Goal: Task Accomplishment & Management: Manage account settings

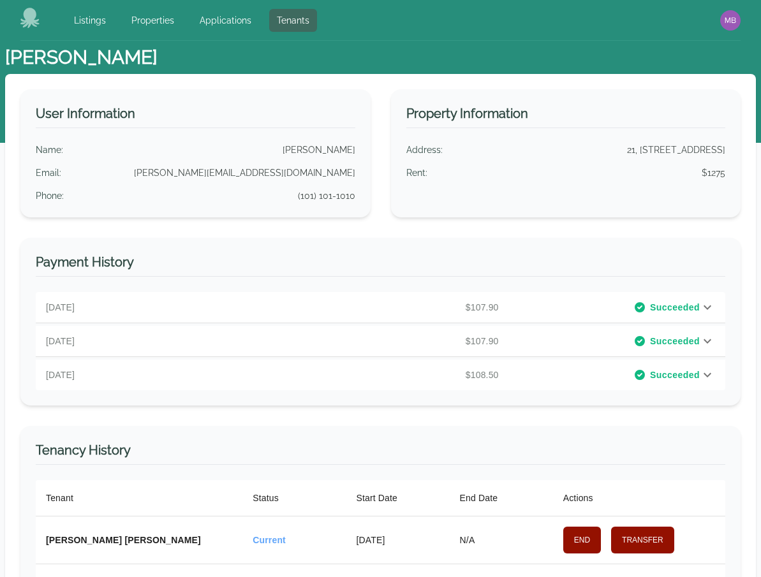
select select "*"
click at [287, 31] on link "Tenants" at bounding box center [293, 20] width 48 height 23
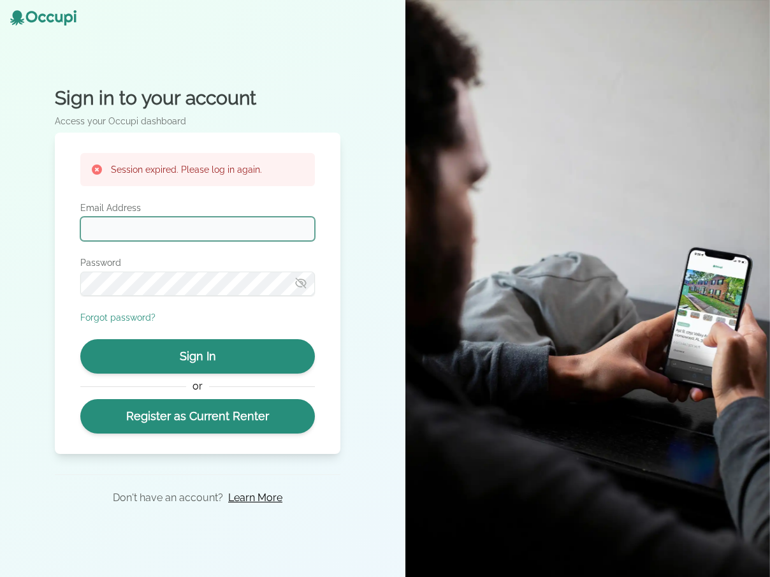
click at [238, 223] on input "Email Address" at bounding box center [197, 229] width 235 height 24
type input "**********"
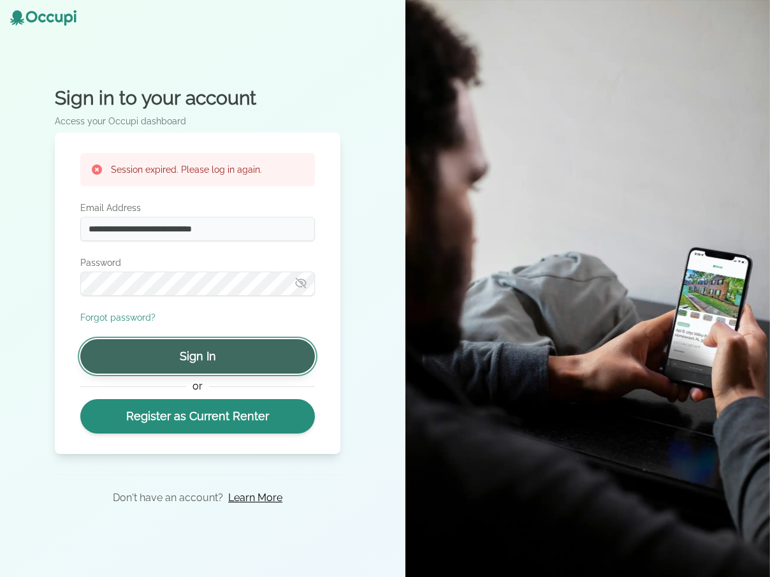
click at [237, 344] on button "Sign In" at bounding box center [197, 356] width 235 height 34
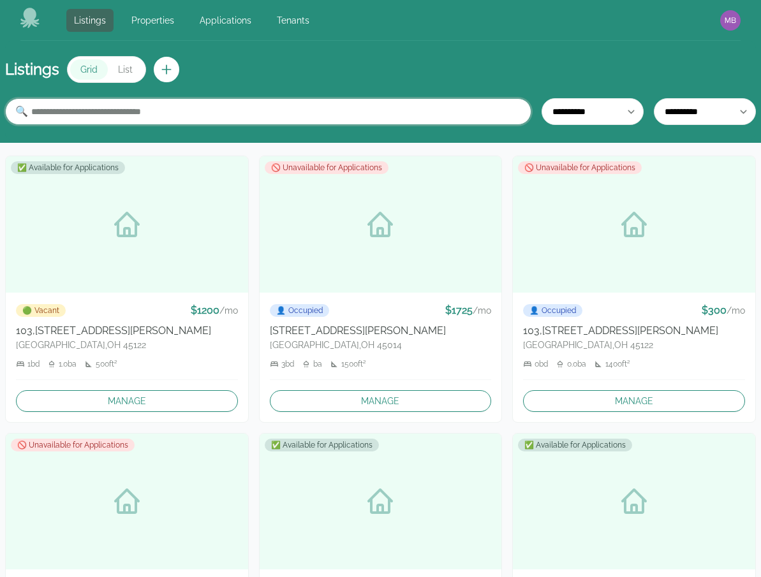
click at [334, 113] on input "text" at bounding box center [268, 111] width 526 height 27
paste input "**********"
type input "**********"
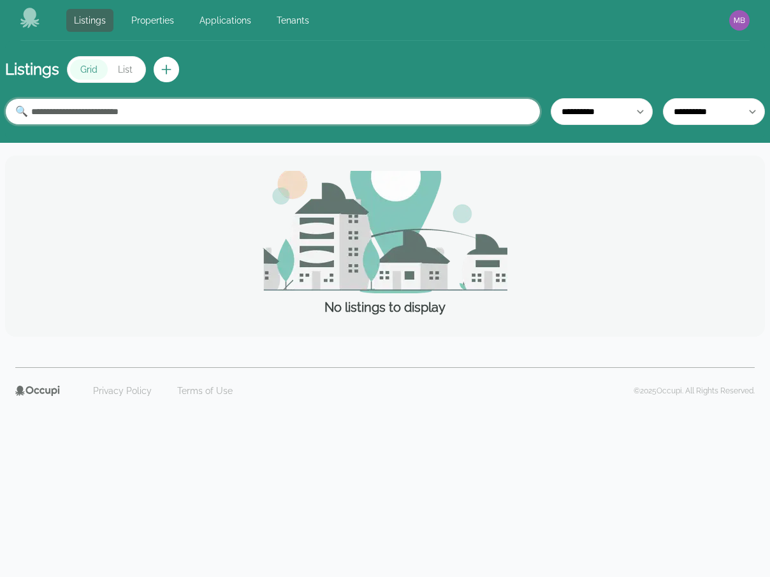
click at [329, 110] on input "**********" at bounding box center [273, 111] width 536 height 27
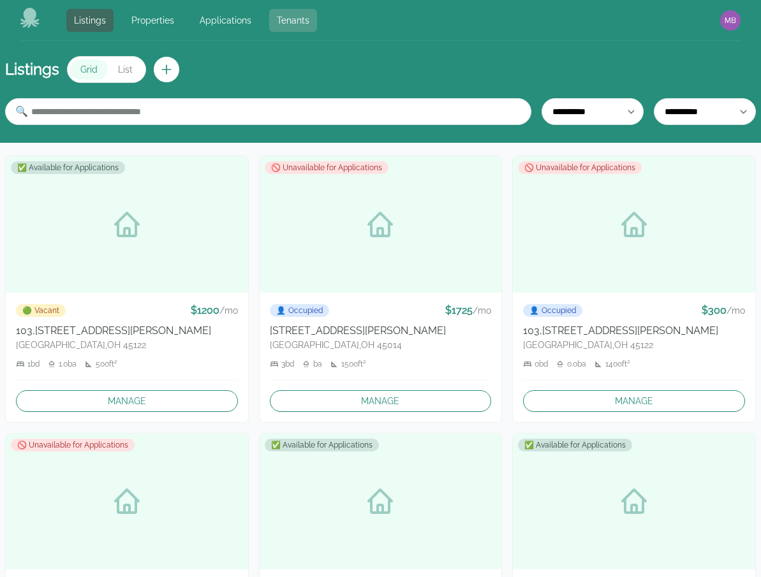
click at [294, 21] on link "Tenants" at bounding box center [293, 20] width 48 height 23
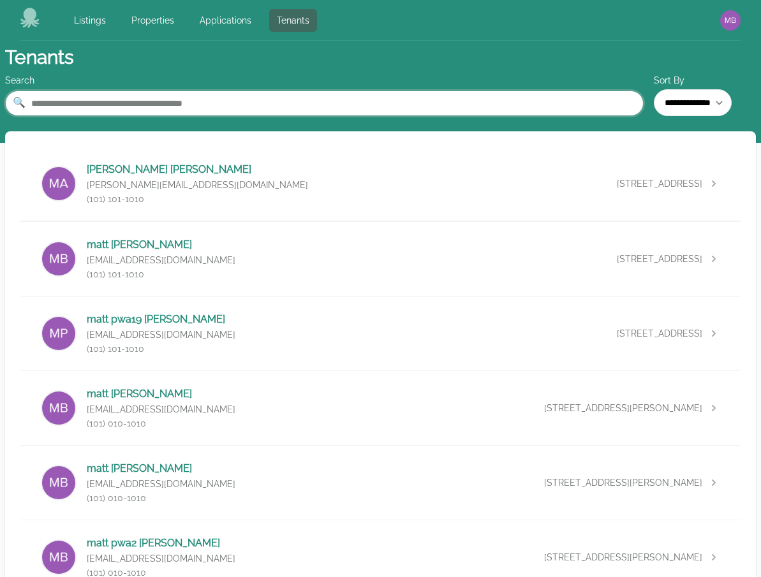
click at [273, 95] on input "text" at bounding box center [324, 104] width 638 height 26
paste input "**********"
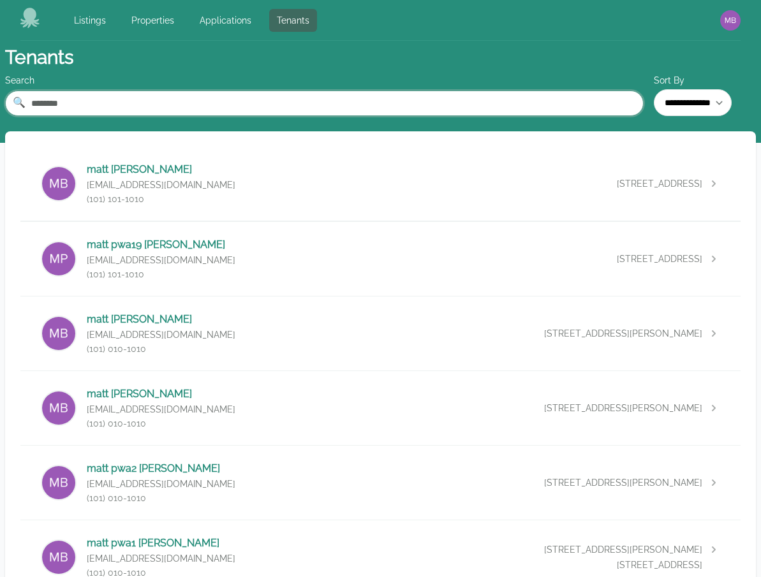
type input "********"
click at [305, 393] on div "matt barnicle barniclematt+pwa5@gmail.com (101) 010-1010 14393 Montgomery Road,…" at bounding box center [380, 408] width 720 height 74
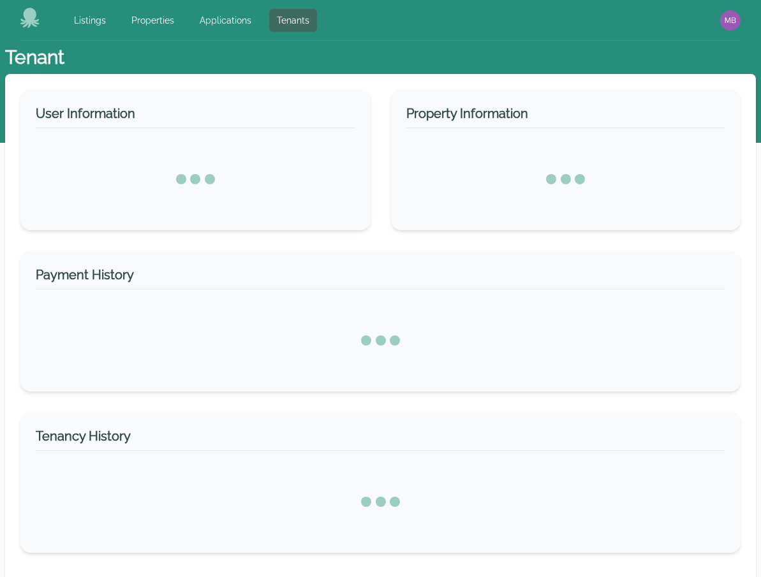
select select "*"
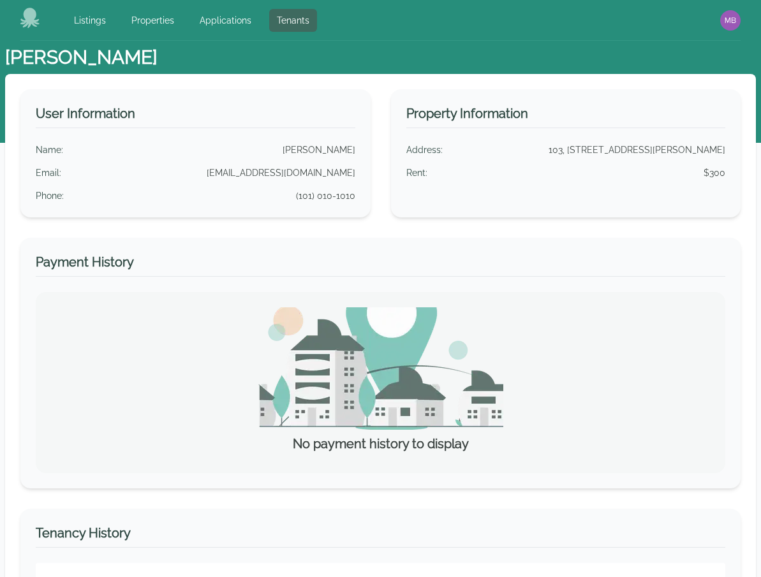
scroll to position [262, 0]
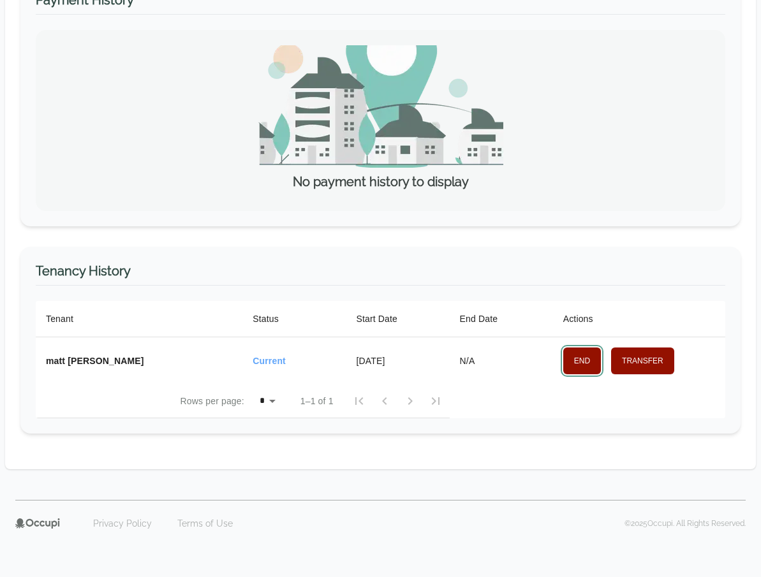
click at [571, 362] on button "End" at bounding box center [582, 361] width 38 height 27
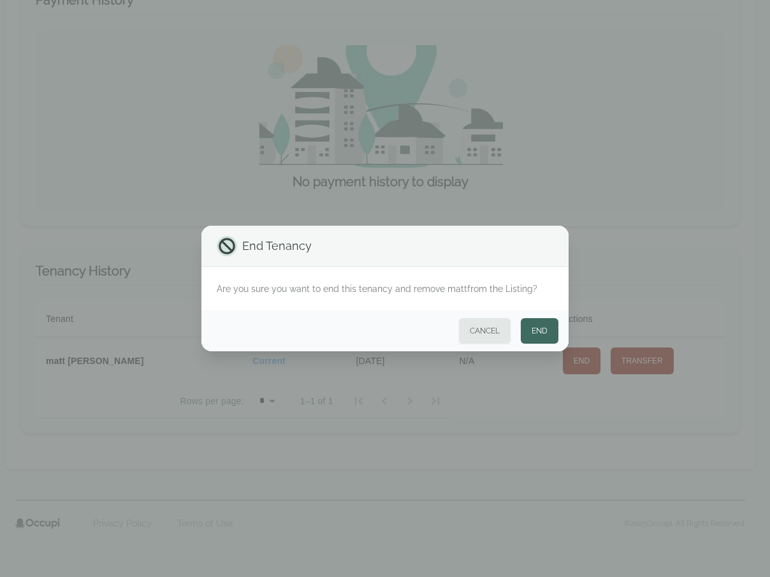
click at [536, 332] on button "End" at bounding box center [540, 331] width 38 height 26
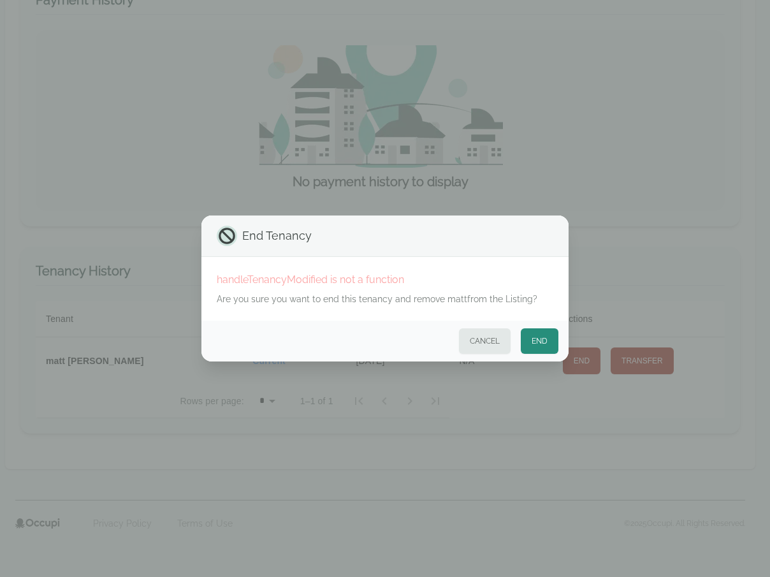
click at [279, 281] on div "handleTenancyModified is not a function" at bounding box center [385, 279] width 337 height 15
drag, startPoint x: 279, startPoint y: 281, endPoint x: 372, endPoint y: 277, distance: 92.6
click at [372, 277] on div "handleTenancyModified is not a function" at bounding box center [385, 279] width 337 height 15
copy div "handleTenancyModified is not a function"
click at [302, 277] on div "handleTenancyModified is not a function" at bounding box center [385, 279] width 337 height 15
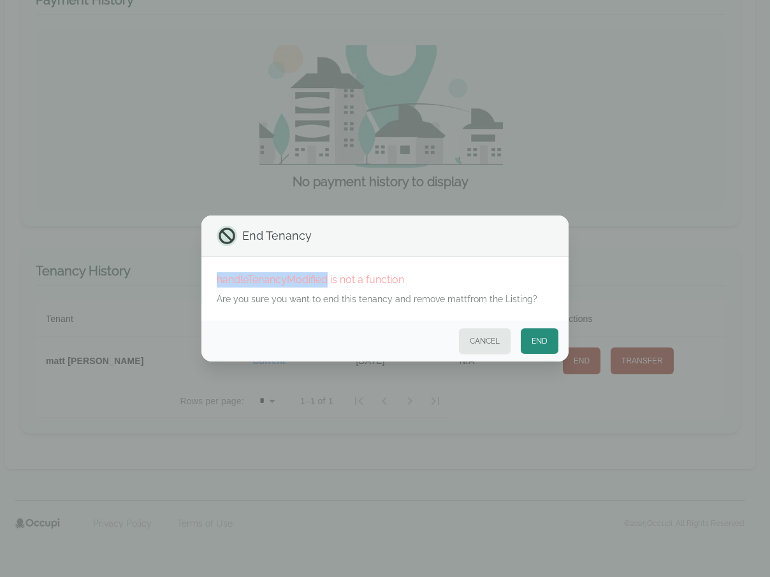
click at [302, 277] on div "handleTenancyModified is not a function" at bounding box center [385, 279] width 337 height 15
click at [365, 300] on p "Are you sure you want to end this tenancy and remove matt from the Listing?" at bounding box center [385, 299] width 337 height 13
click at [473, 337] on button "Cancel" at bounding box center [485, 341] width 52 height 26
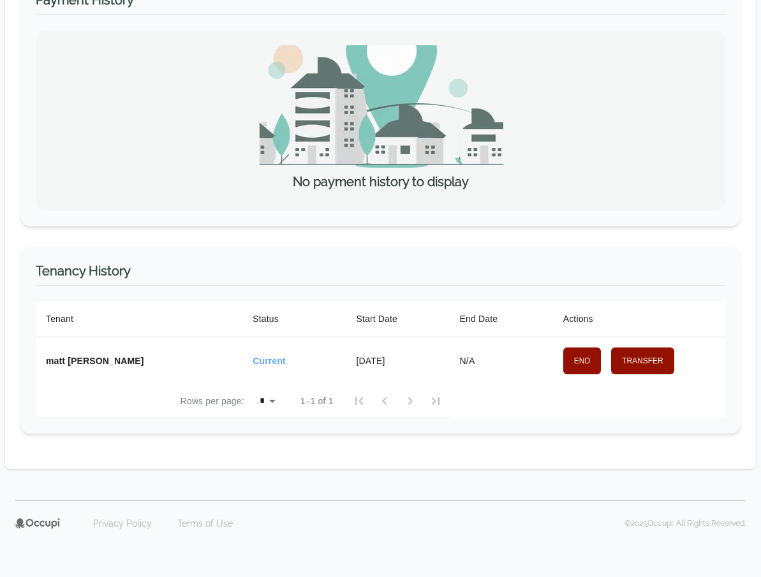
click at [657, 416] on table "Tenant Status Start Date End Date Actions matt barnicle Current June 18, 2025 N…" at bounding box center [380, 359] width 689 height 117
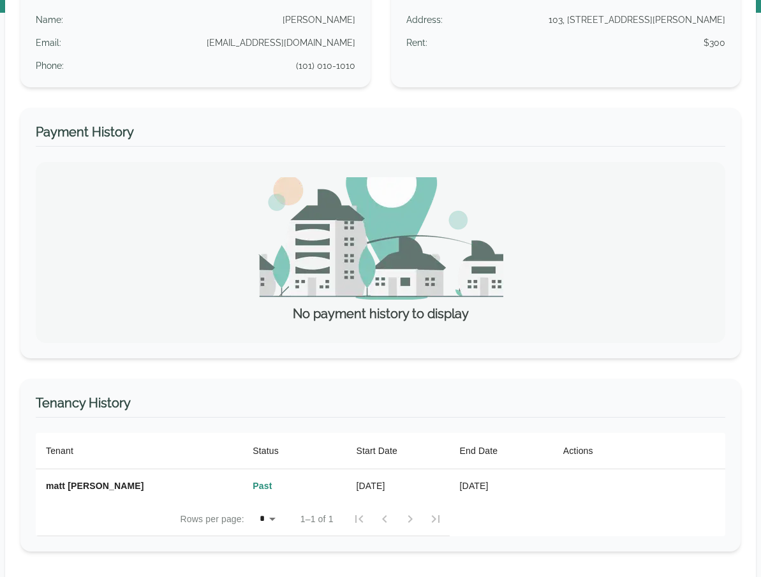
scroll to position [0, 0]
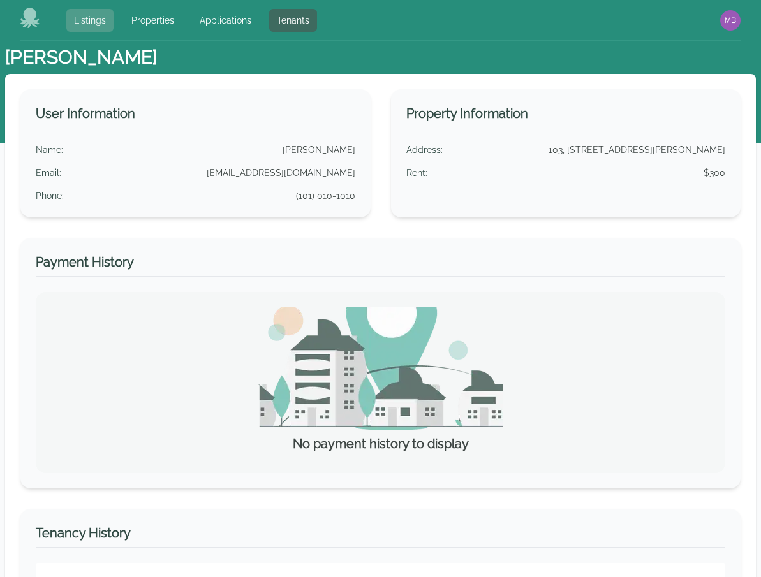
click at [108, 18] on link "Listings" at bounding box center [89, 20] width 47 height 23
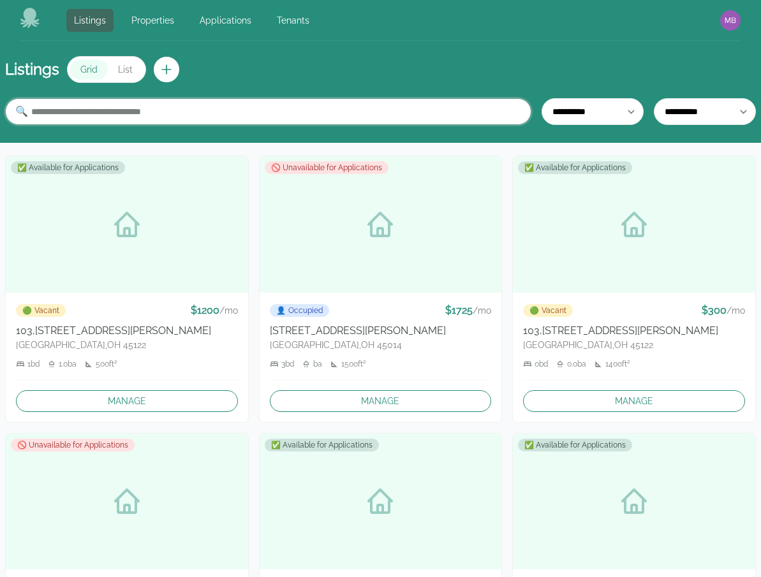
click at [251, 108] on input "text" at bounding box center [268, 111] width 526 height 27
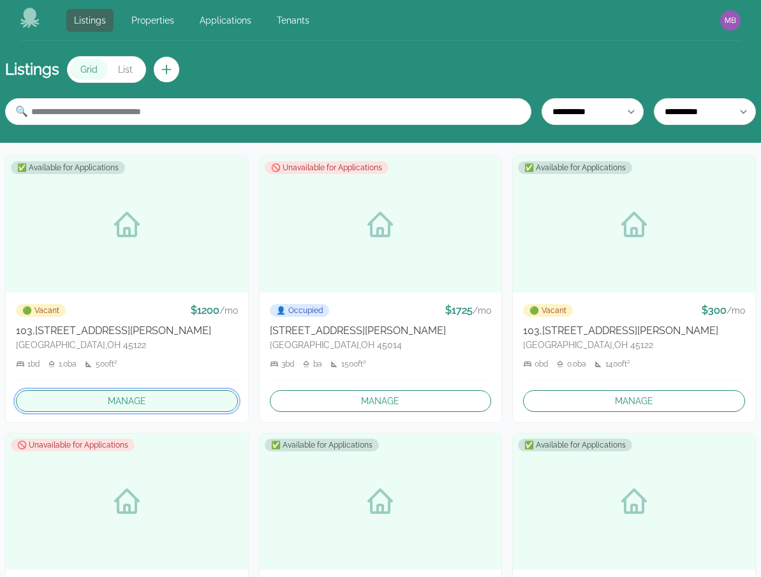
click at [166, 399] on link "Manage" at bounding box center [127, 401] width 222 height 22
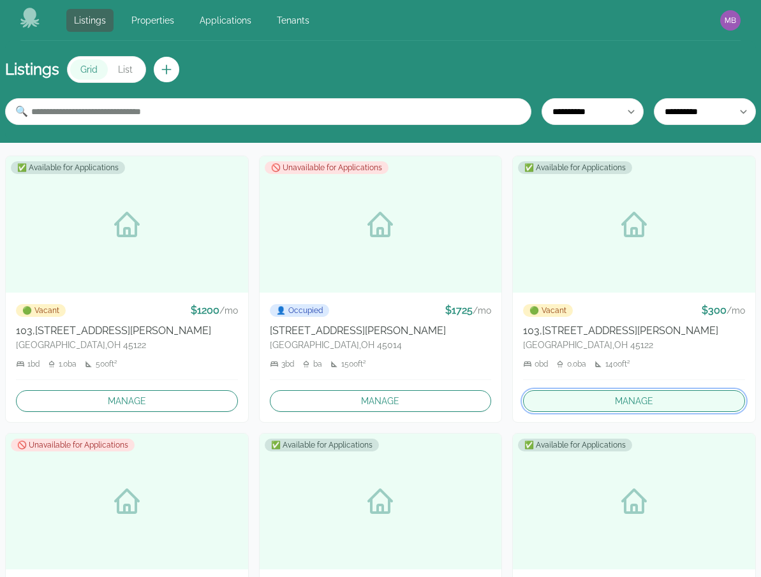
click at [580, 404] on link "Manage" at bounding box center [634, 401] width 222 height 22
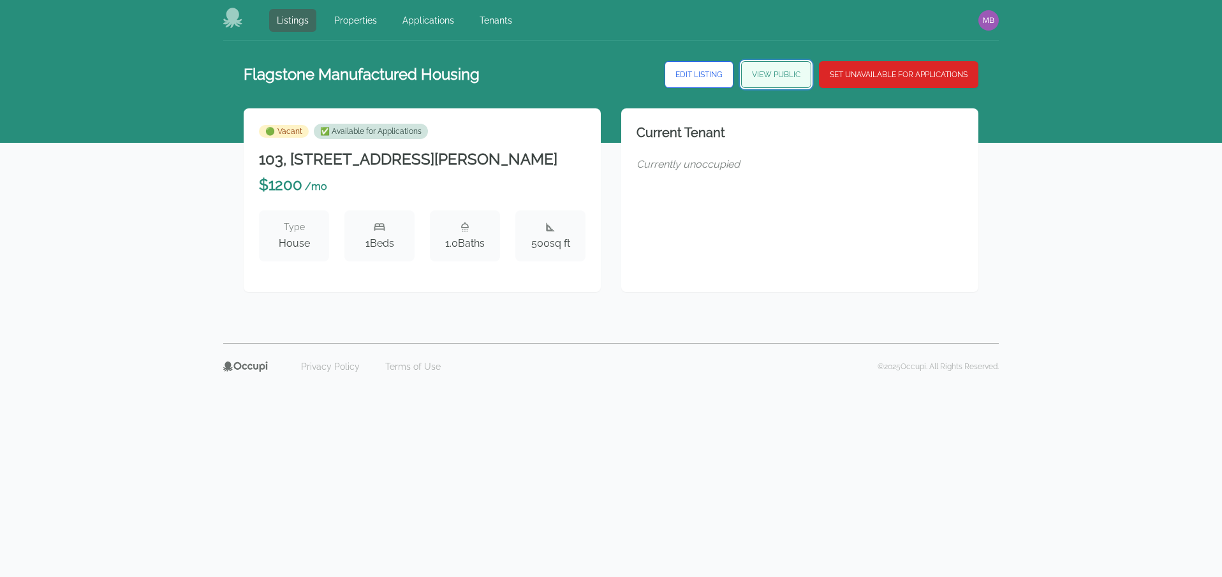
click at [747, 77] on link "View Public" at bounding box center [776, 74] width 70 height 27
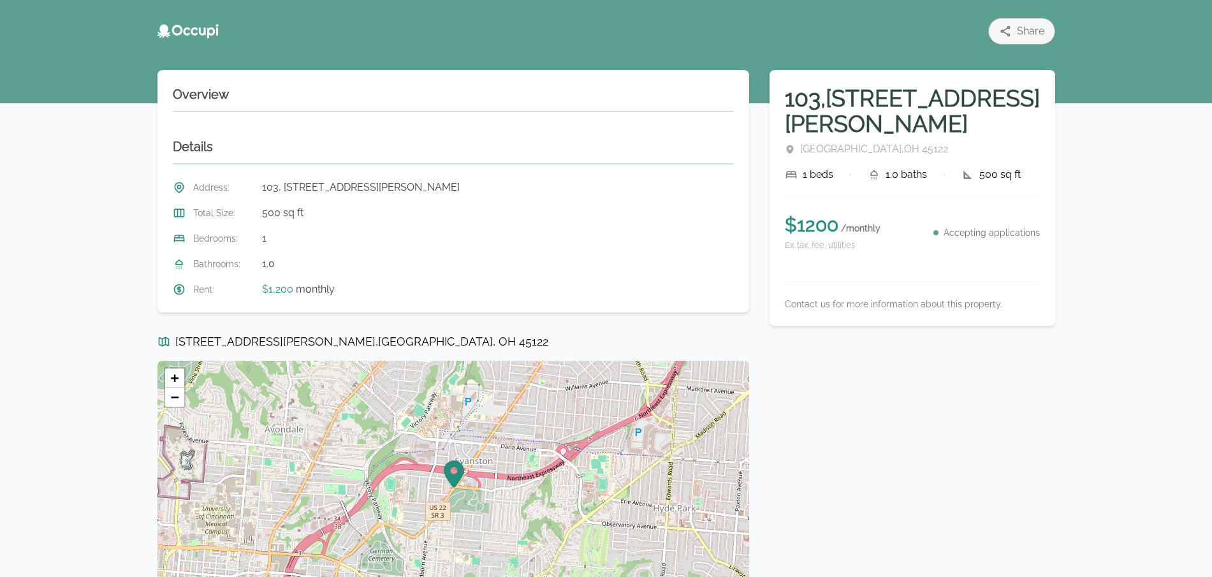
click at [296, 184] on span "103, [STREET_ADDRESS][PERSON_NAME]" at bounding box center [361, 187] width 198 height 15
drag, startPoint x: 296, startPoint y: 184, endPoint x: 382, endPoint y: 189, distance: 86.2
click at [382, 189] on span "103, [STREET_ADDRESS][PERSON_NAME]" at bounding box center [361, 187] width 198 height 15
copy span "[STREET_ADDRESS][PERSON_NAME]"
